Goal: Contribute content: Contribute content

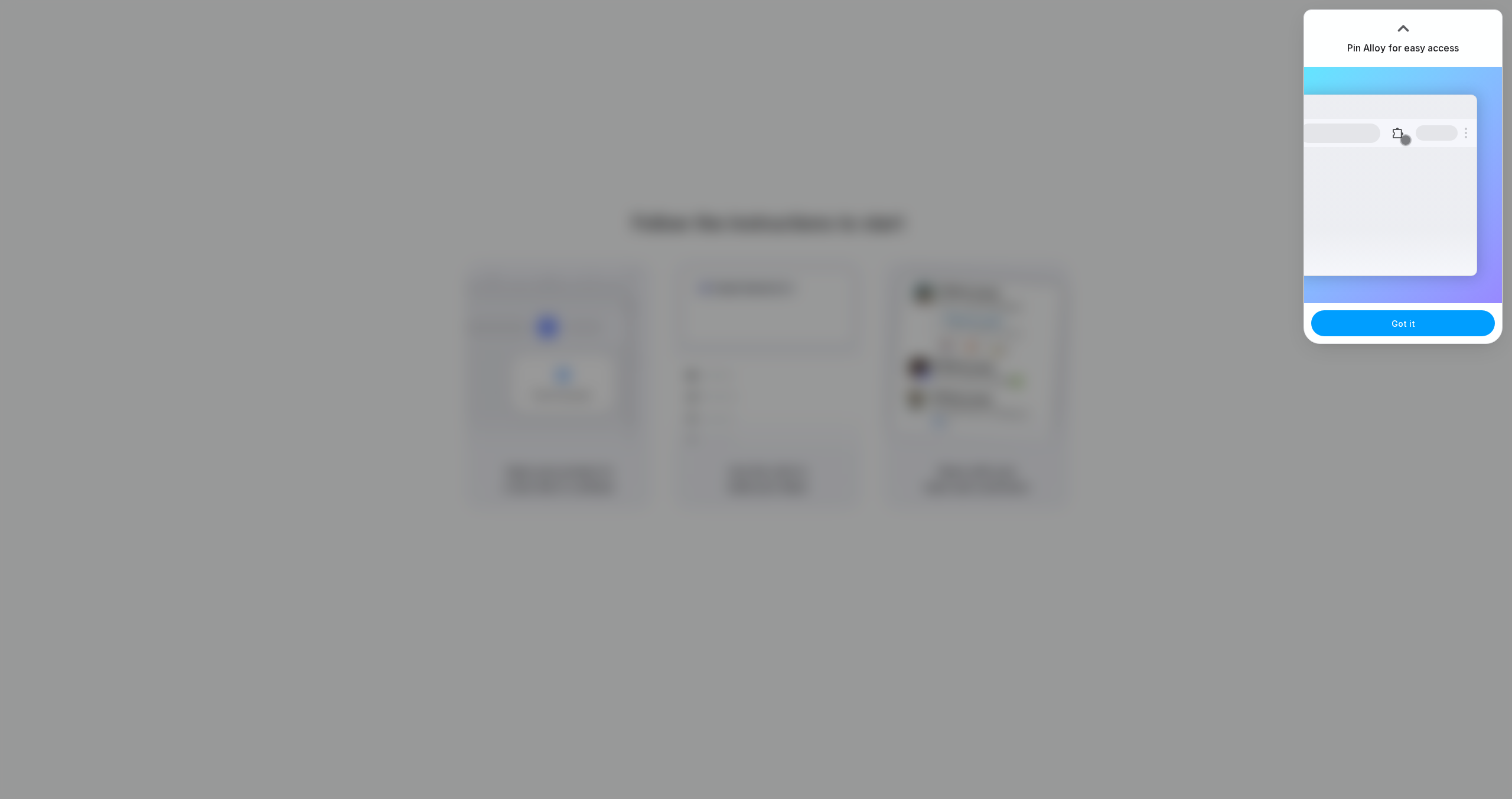
click at [1348, 325] on button "Got it" at bounding box center [1403, 323] width 183 height 26
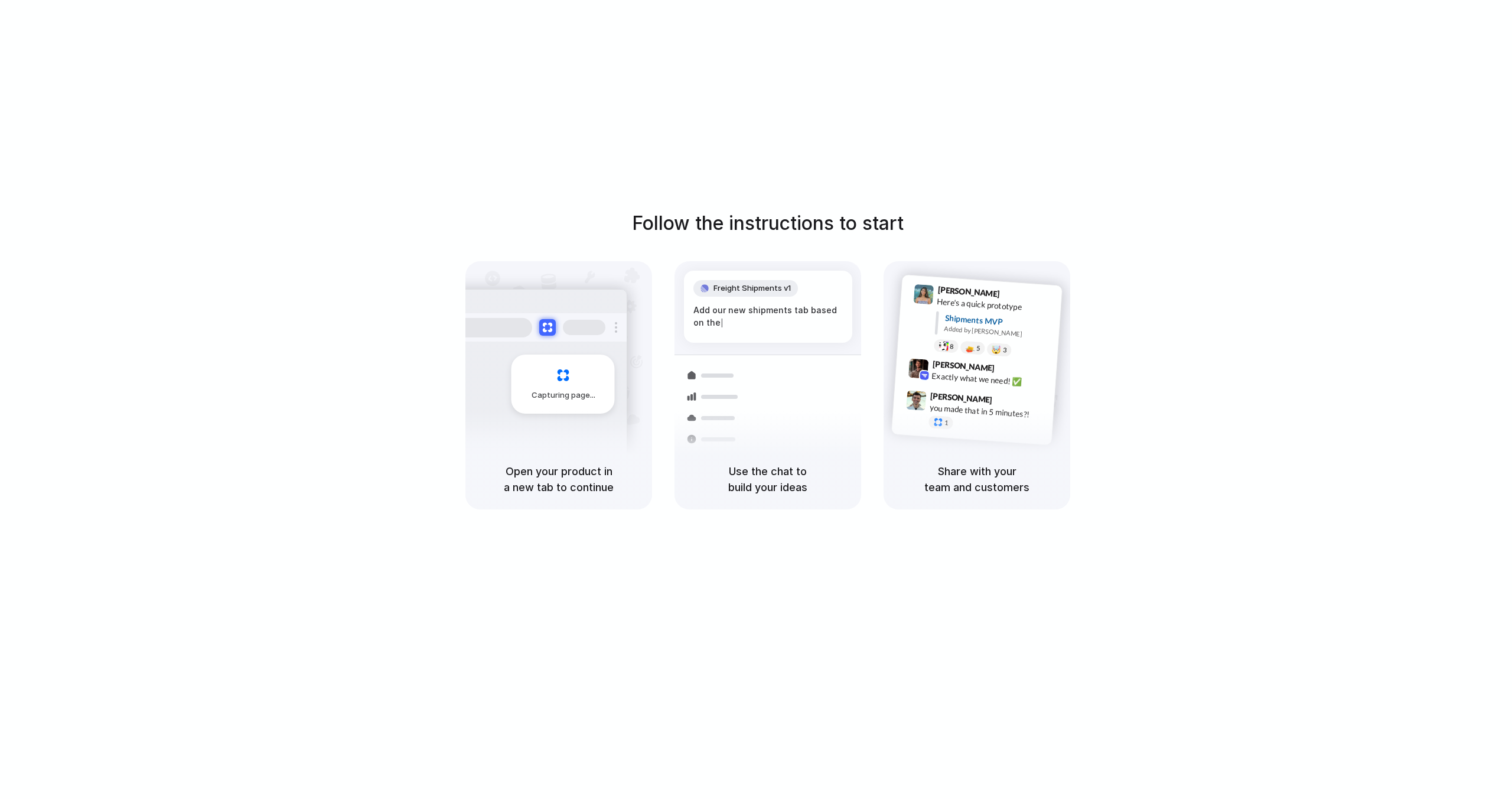
click at [885, 91] on div "Follow the instructions to start Capturing page Open your product in a new tab …" at bounding box center [768, 411] width 1536 height 823
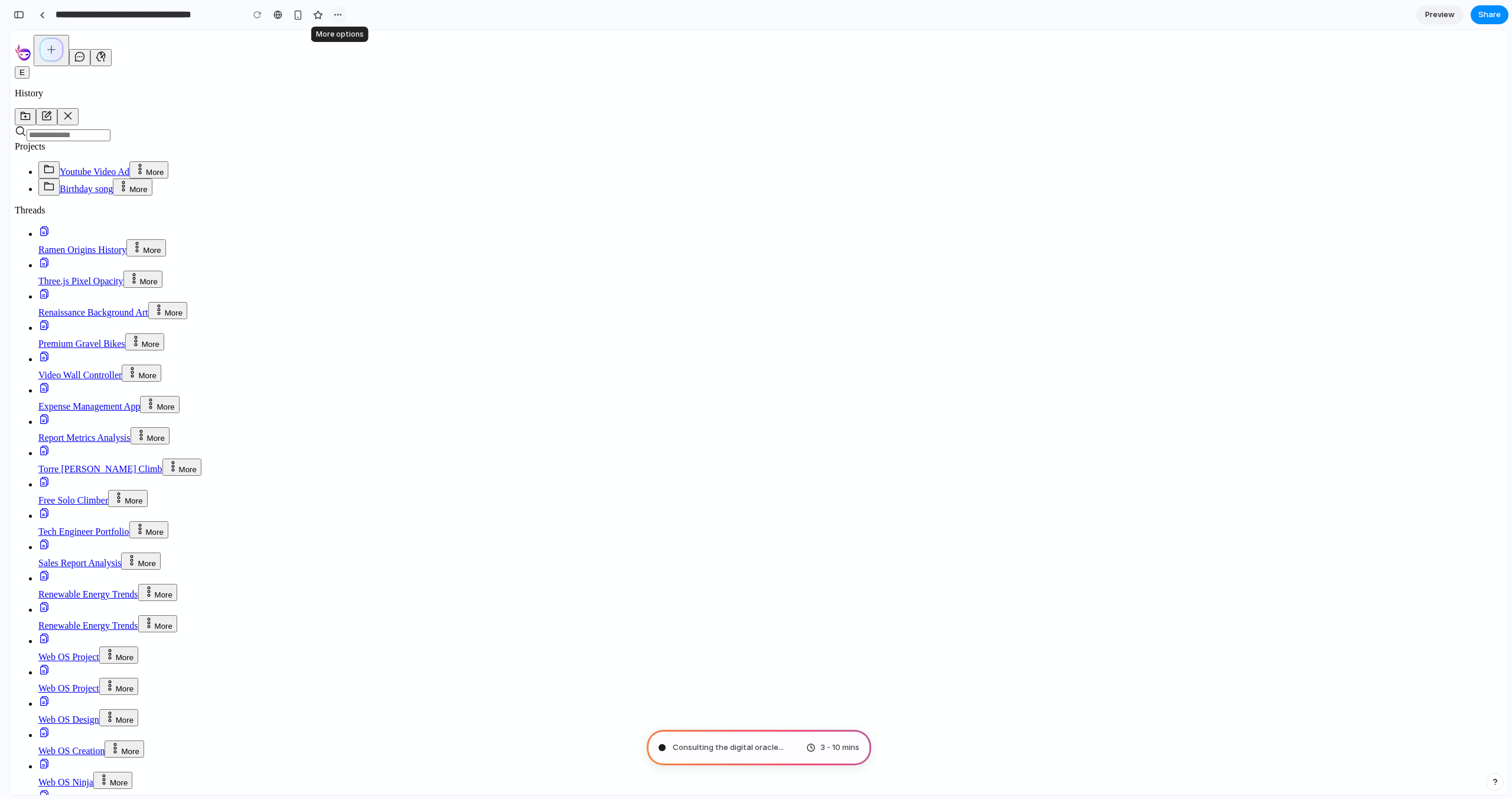
click at [336, 12] on div "button" at bounding box center [338, 15] width 9 height 9
click at [336, 12] on div "Duplicate Delete" at bounding box center [756, 400] width 1512 height 799
type input "**********"
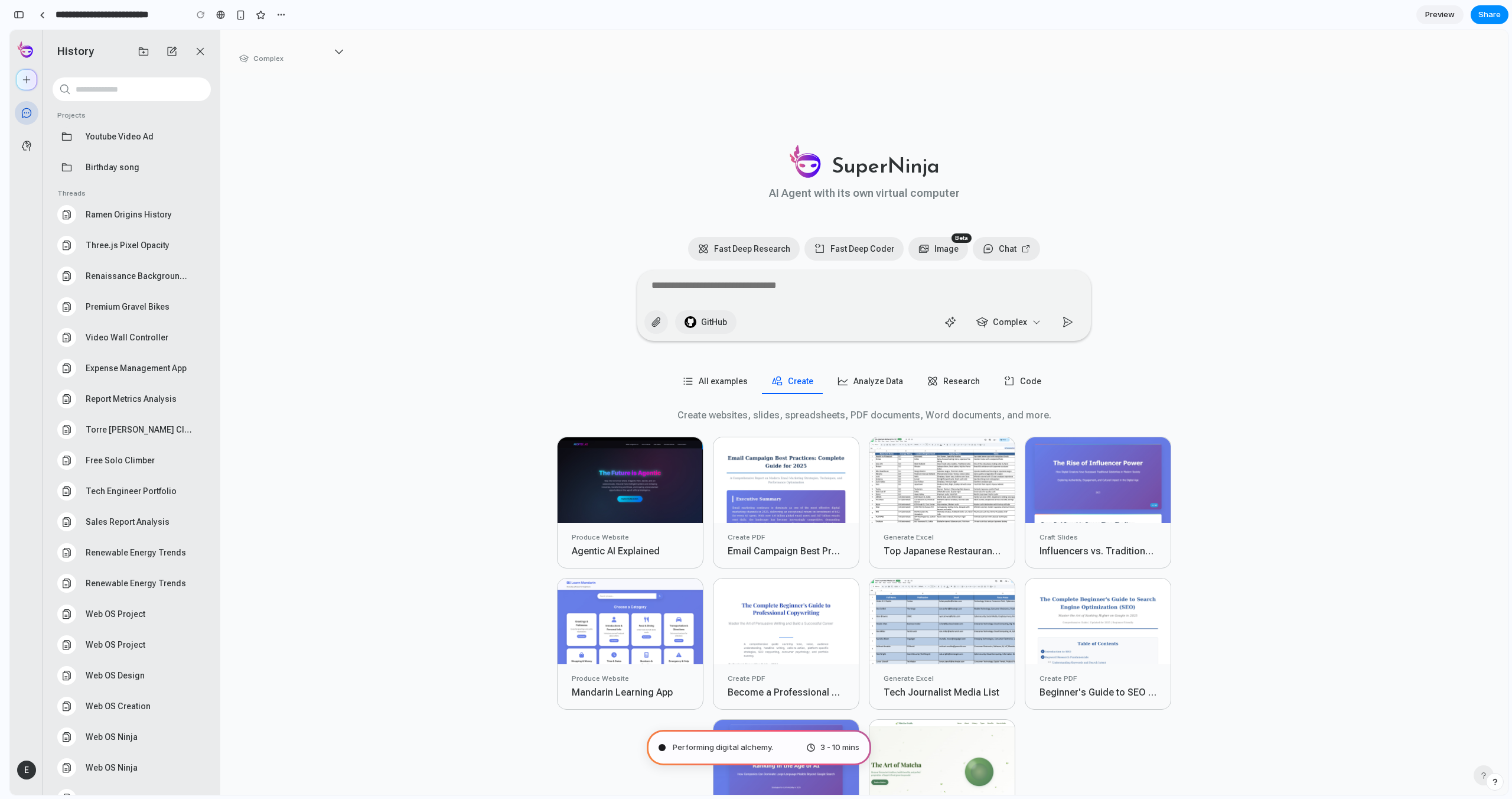
click at [747, 746] on span "Performing digital alchemy ." at bounding box center [723, 747] width 100 height 12
click at [826, 741] on div "Performing digital alchemy ... 3 - 10 mins" at bounding box center [759, 748] width 225 height 35
click at [1436, 16] on span "Preview" at bounding box center [1440, 14] width 30 height 12
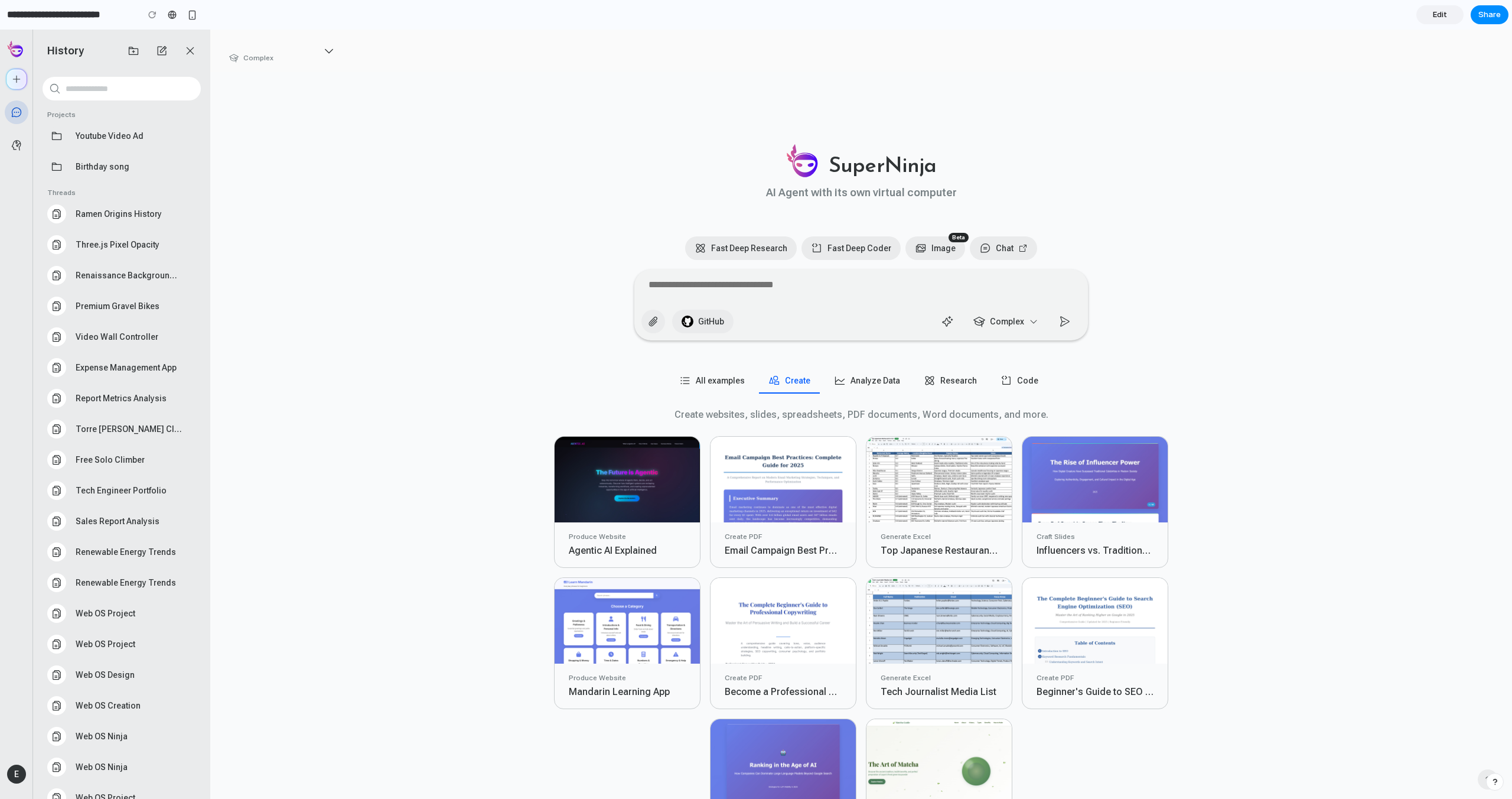
click at [707, 288] on textarea at bounding box center [861, 286] width 435 height 24
click at [543, 269] on div "SuperNinja AI Agent with its own virtual computer Fast Deep Research Fast Deep …" at bounding box center [861, 251] width 709 height 207
click at [1433, 12] on link "Edit" at bounding box center [1440, 15] width 47 height 19
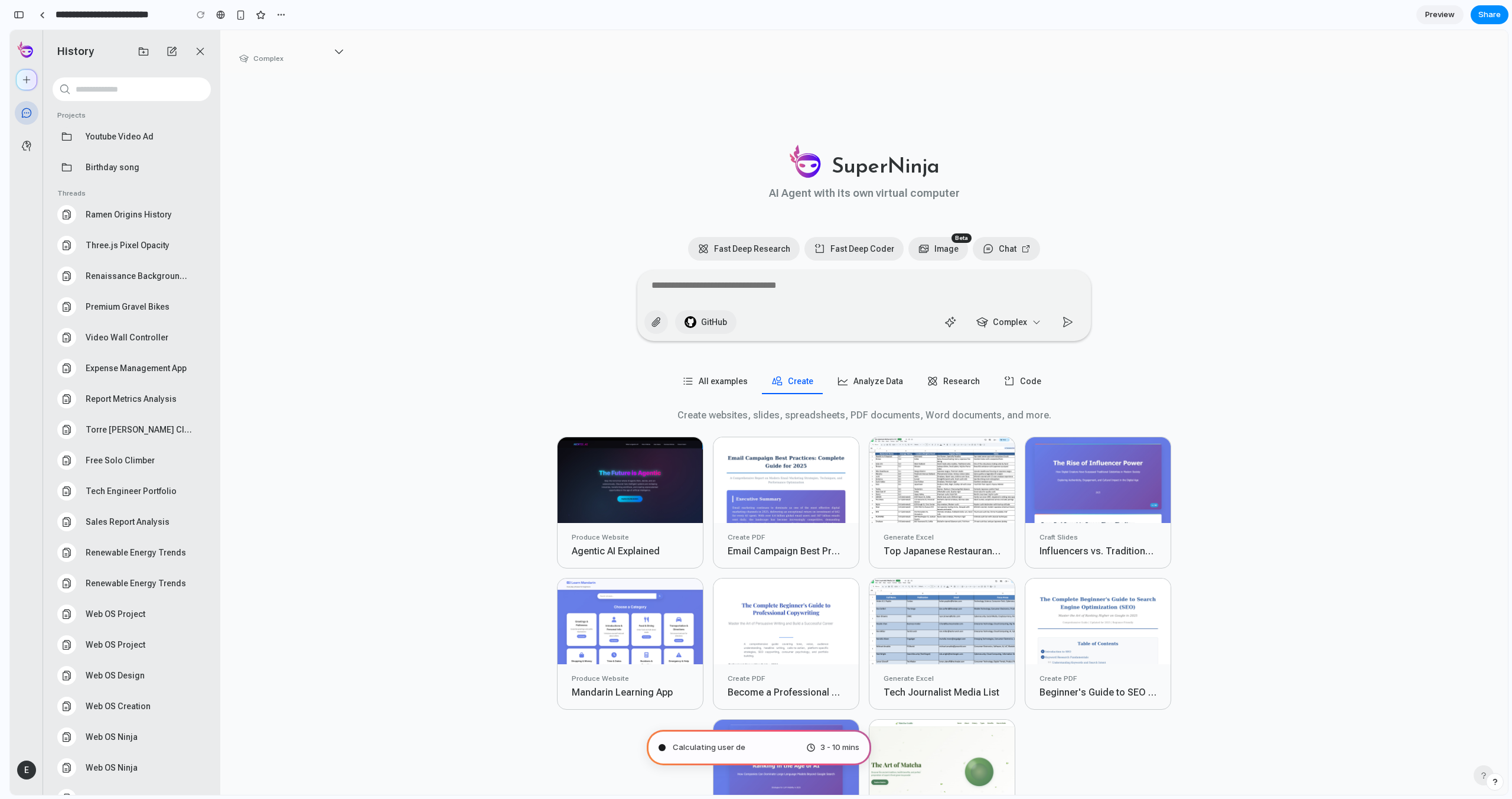
click at [333, 47] on icon "button" at bounding box center [338, 51] width 12 height 12
click at [26, 148] on icon "button" at bounding box center [26, 146] width 12 height 12
click at [32, 114] on button "button" at bounding box center [26, 112] width 24 height 24
click at [35, 82] on img "button" at bounding box center [26, 79] width 24 height 24
click at [112, 135] on span "Youtube Video Ad" at bounding box center [120, 136] width 68 height 12
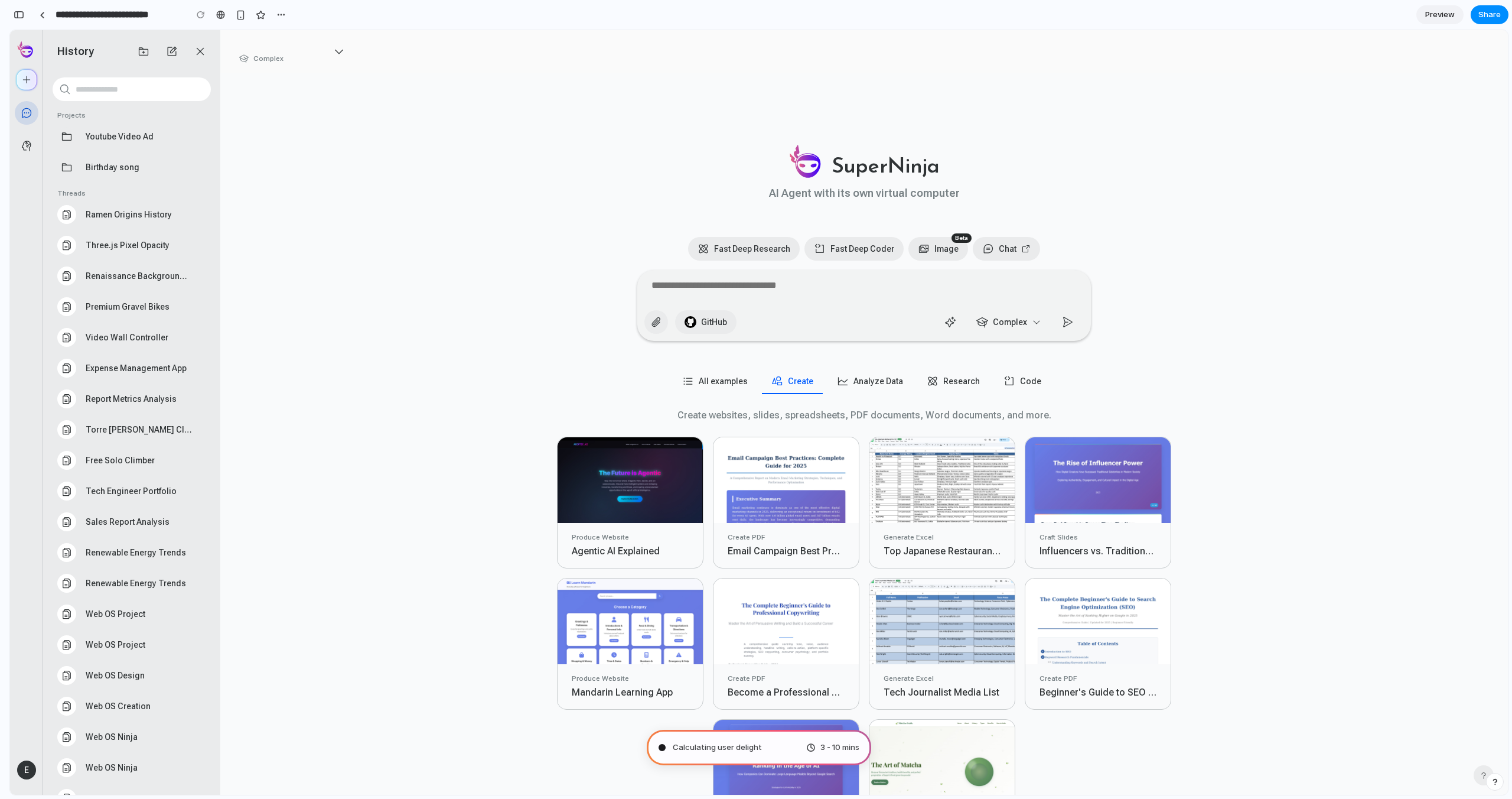
scroll to position [267, 0]
click at [31, 766] on span "E" at bounding box center [26, 770] width 19 height 19
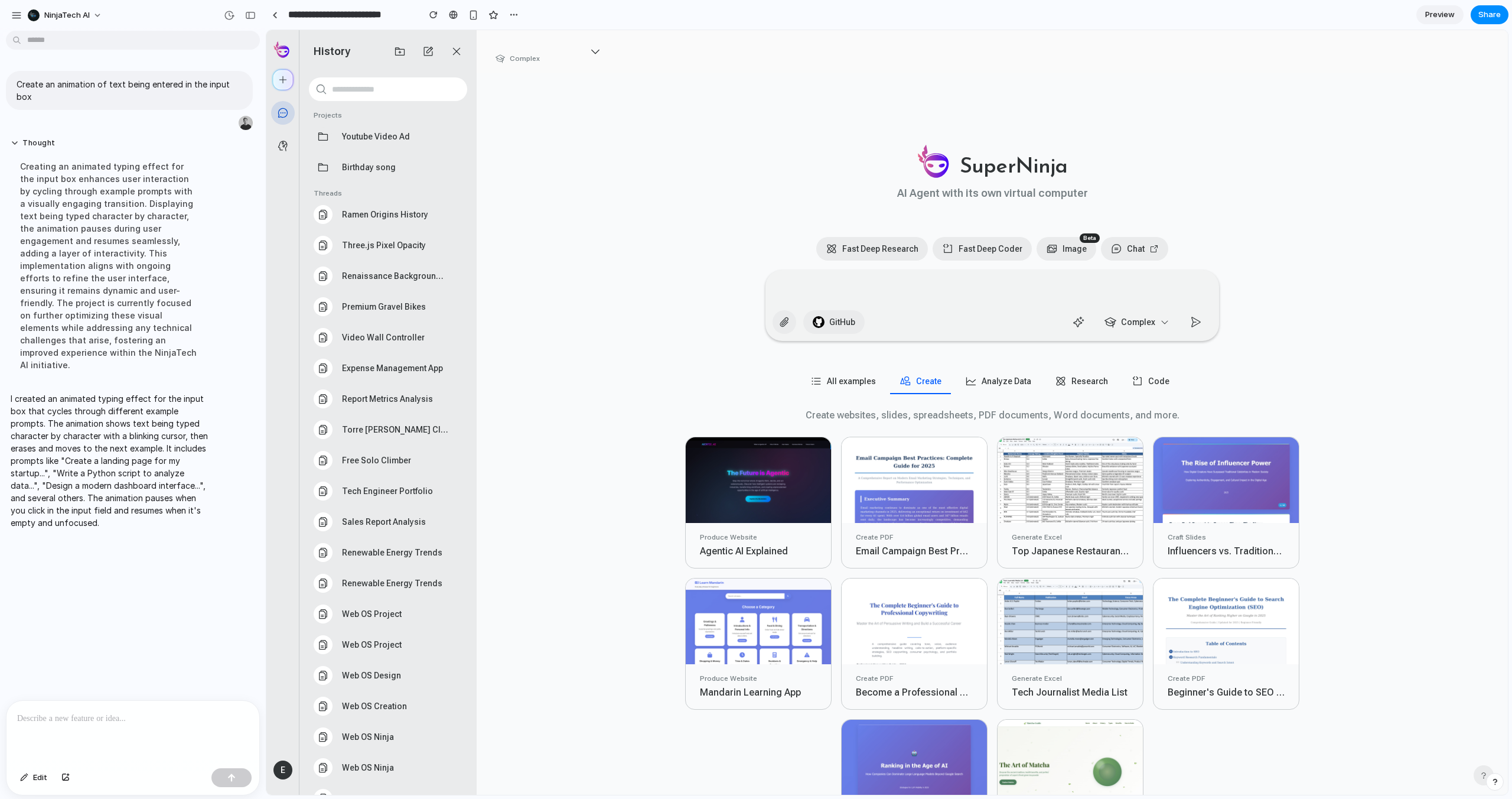
scroll to position [0, 0]
click at [1446, 12] on span "Preview" at bounding box center [1440, 14] width 30 height 12
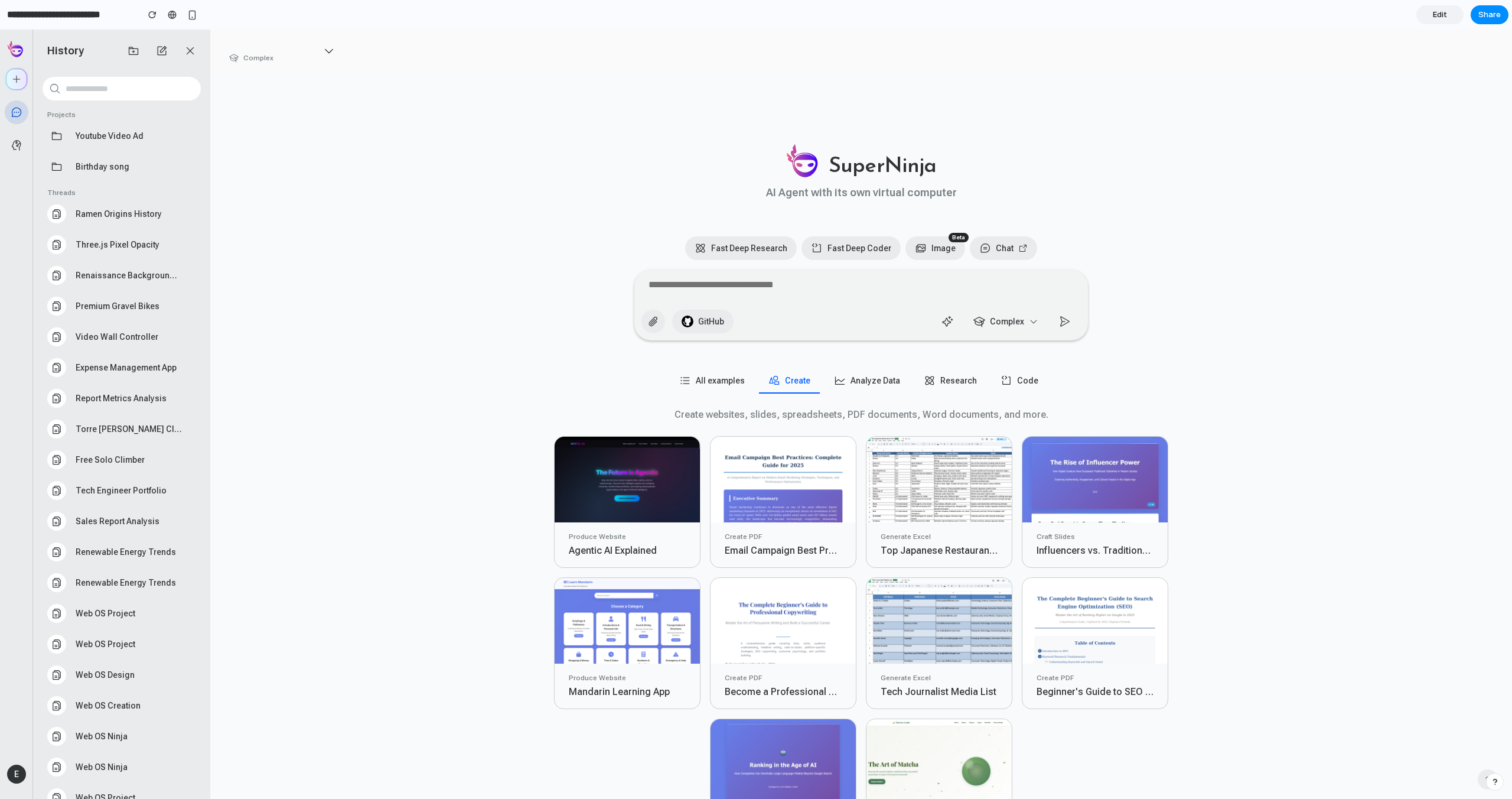
drag, startPoint x: 753, startPoint y: 286, endPoint x: 778, endPoint y: 270, distance: 29.7
click at [753, 286] on textarea at bounding box center [861, 286] width 435 height 24
type textarea "**"
click at [1428, 16] on link "Edit" at bounding box center [1440, 15] width 47 height 19
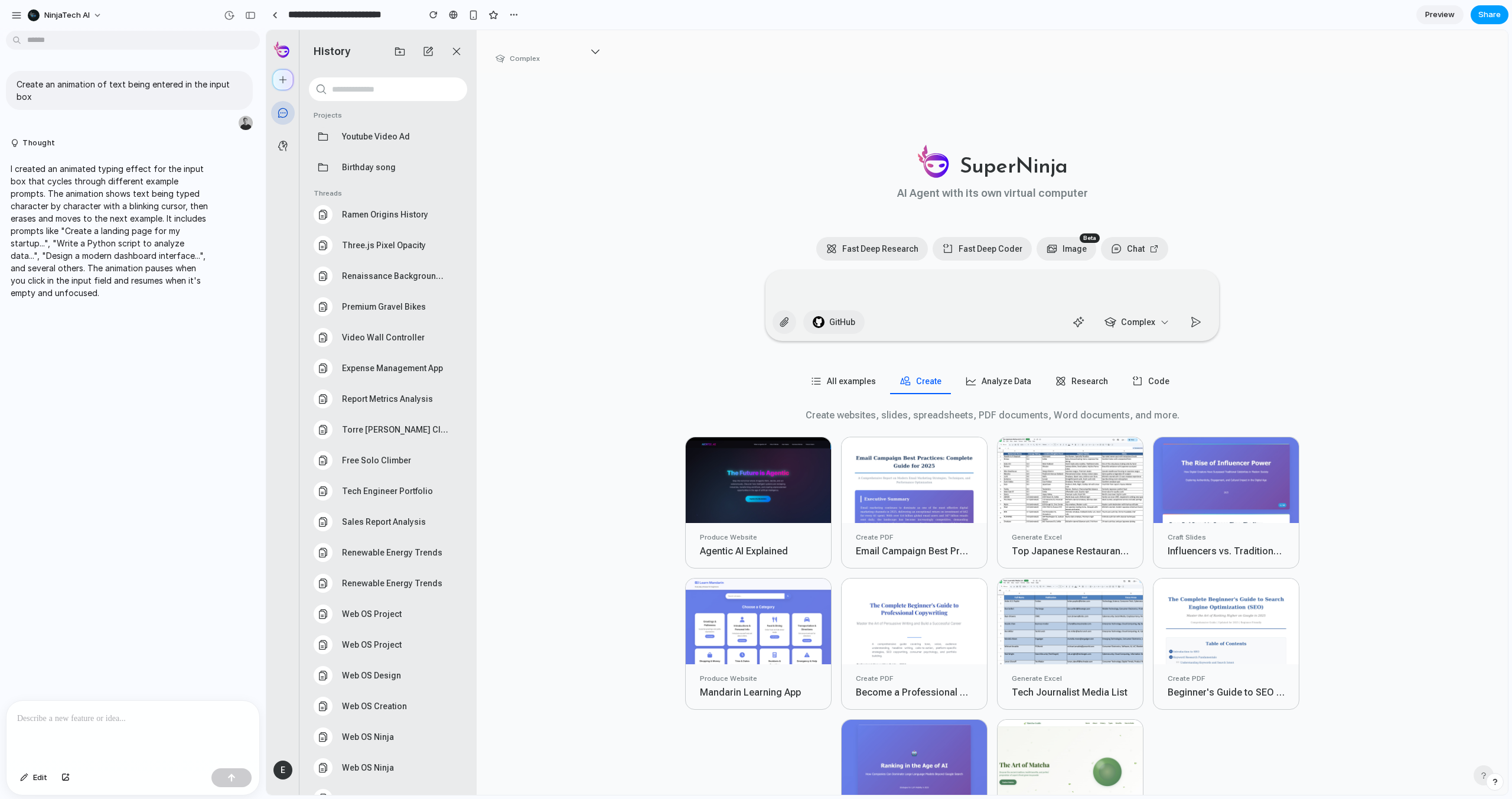
click at [1503, 22] on button "Share" at bounding box center [1490, 15] width 38 height 19
click at [1410, 127] on div at bounding box center [1413, 127] width 11 height 11
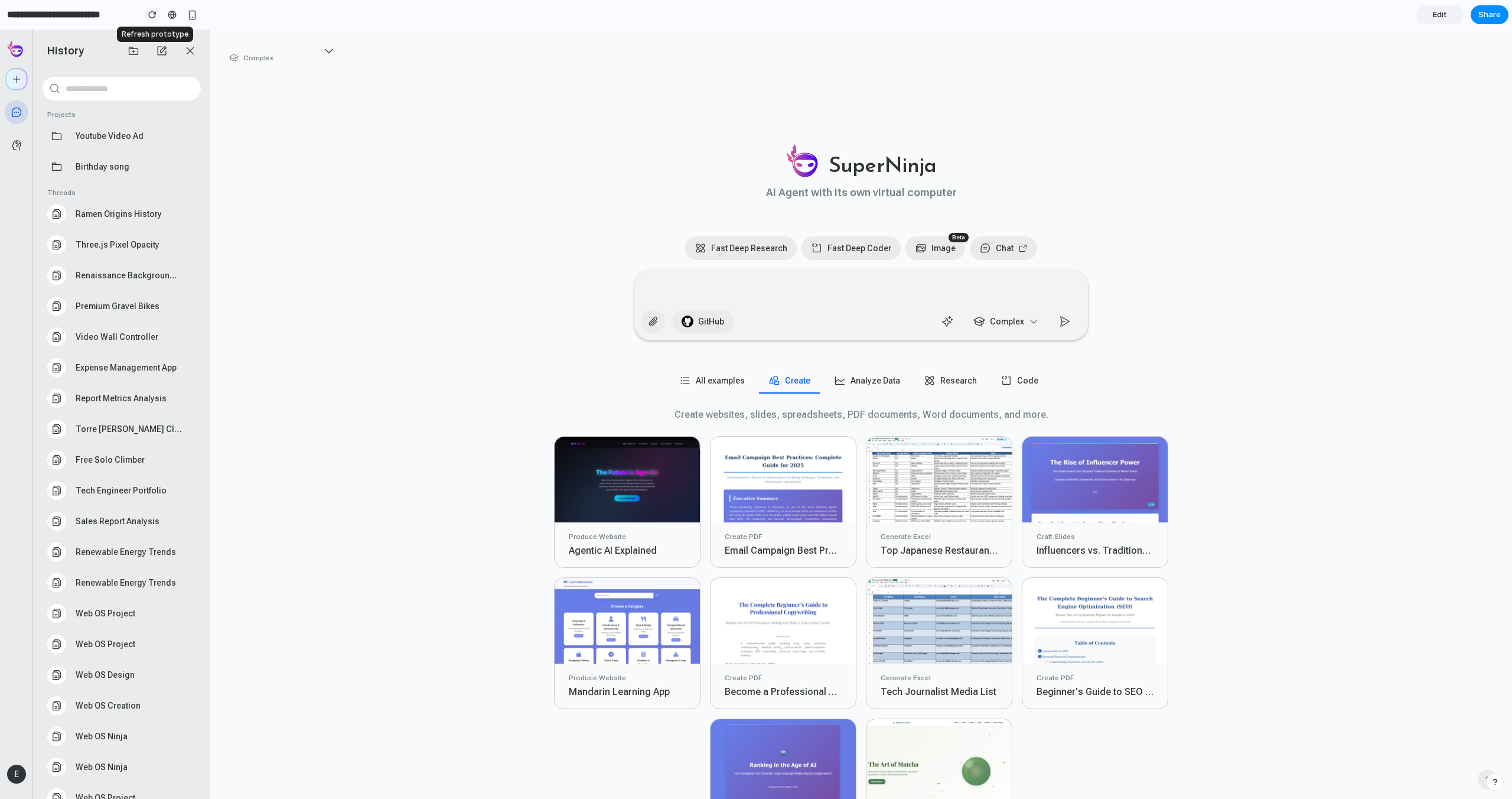
click at [146, 16] on button "button" at bounding box center [152, 15] width 18 height 18
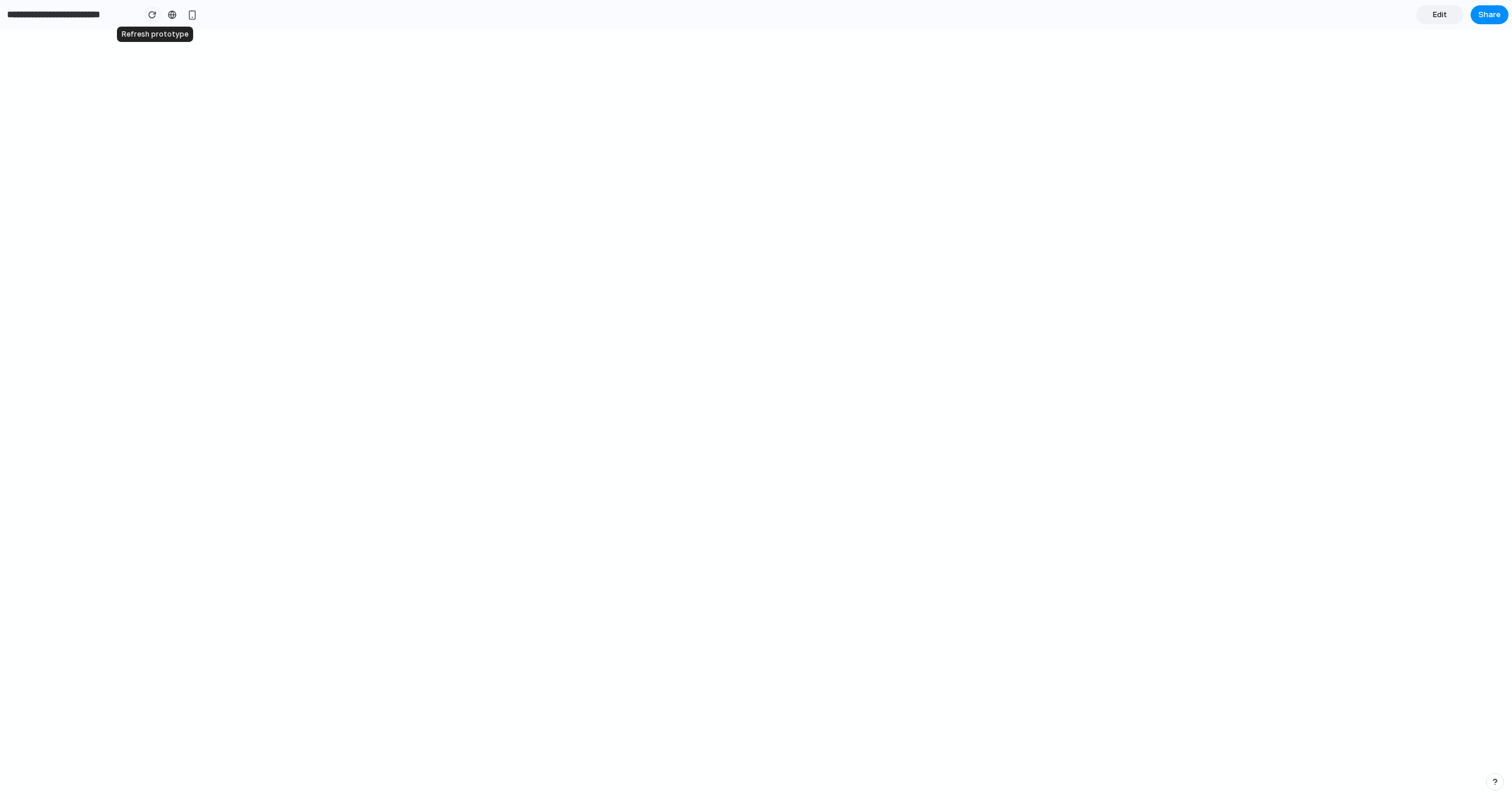
click at [146, 16] on button "button" at bounding box center [152, 15] width 18 height 18
